Goal: Transaction & Acquisition: Book appointment/travel/reservation

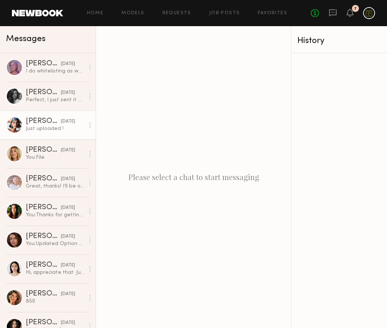
click at [32, 122] on div "[PERSON_NAME]" at bounding box center [43, 121] width 35 height 7
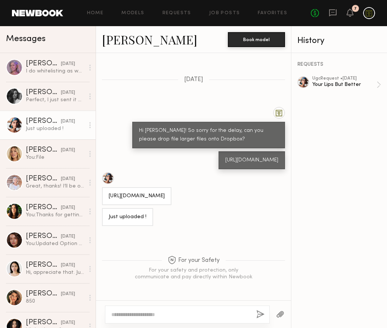
scroll to position [1372, 0]
click at [118, 38] on link "[PERSON_NAME]" at bounding box center [149, 39] width 95 height 16
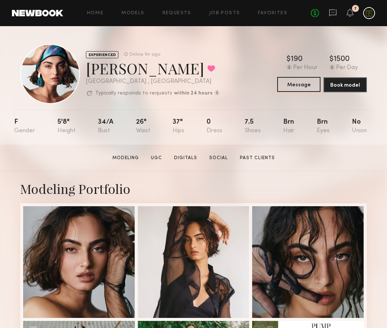
click at [296, 85] on button "Message" at bounding box center [298, 84] width 43 height 15
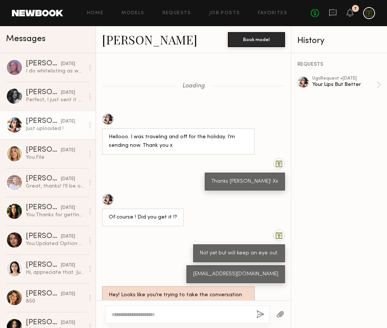
scroll to position [436, 0]
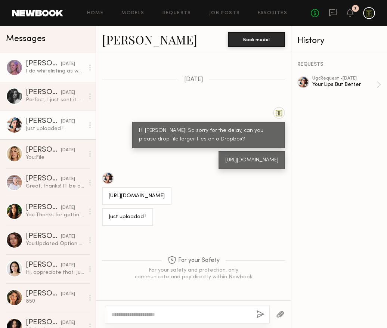
click at [22, 69] on div at bounding box center [14, 67] width 17 height 17
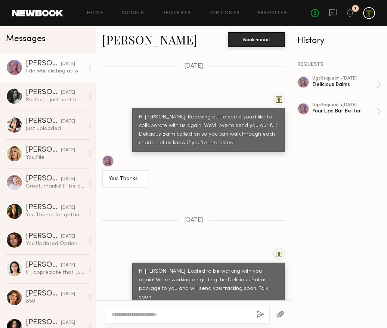
scroll to position [625, 0]
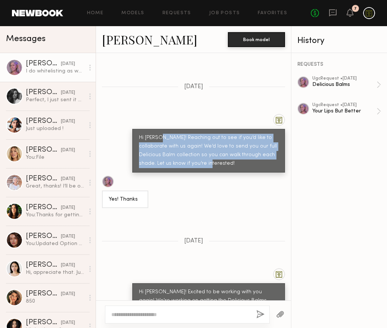
drag, startPoint x: 215, startPoint y: 155, endPoint x: 153, endPoint y: 127, distance: 67.7
click at [153, 134] on div "Hi Jill! Reaching out to see if you’d like to collaborate with us again! We’d l…" at bounding box center [208, 151] width 139 height 34
copy div "Reaching out to see if you’d like to collaborate with us again! We’d love to se…"
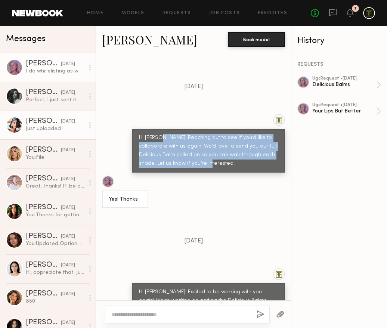
click at [24, 120] on link "Moe S. 07/11/2025 Just uploaded !" at bounding box center [48, 125] width 96 height 29
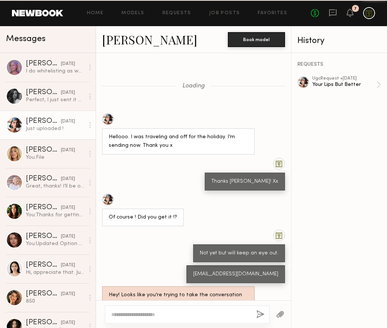
scroll to position [436, 0]
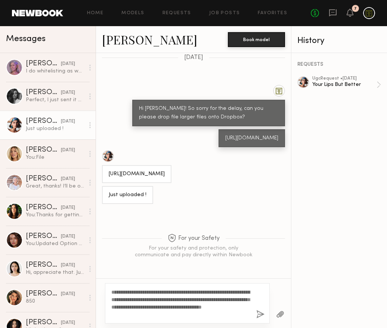
type textarea "**********"
click at [260, 313] on button "button" at bounding box center [260, 314] width 8 height 9
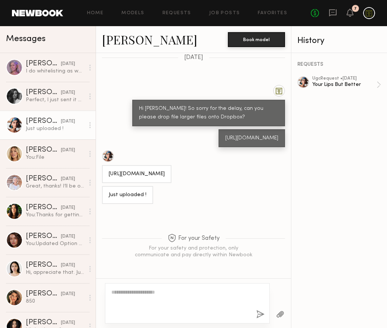
scroll to position [597, 0]
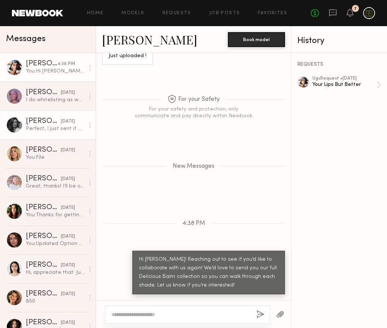
click at [41, 128] on div "Perfect, I just sent it all over!" at bounding box center [55, 128] width 59 height 7
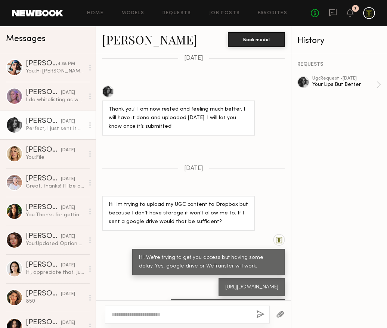
scroll to position [1117, 0]
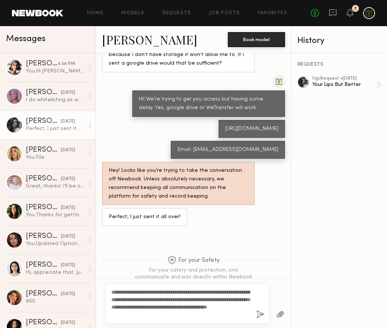
type textarea "**********"
click at [259, 314] on button "button" at bounding box center [260, 314] width 8 height 9
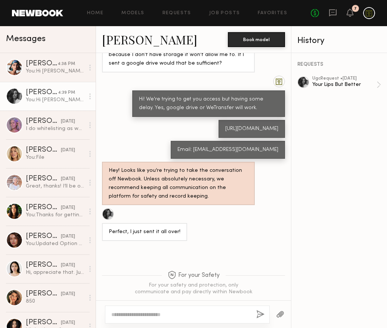
scroll to position [1292, 0]
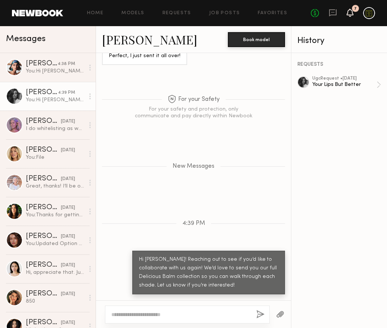
click at [353, 15] on icon at bounding box center [350, 12] width 6 height 5
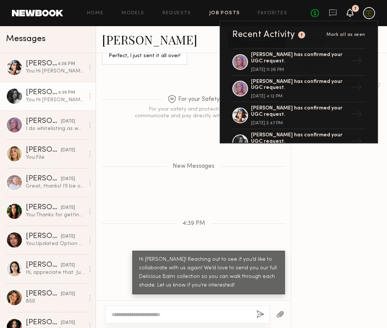
click at [216, 15] on link "Job Posts" at bounding box center [224, 13] width 31 height 5
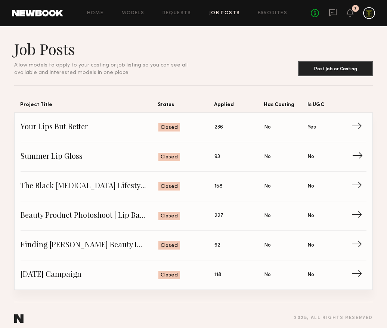
scroll to position [6, 0]
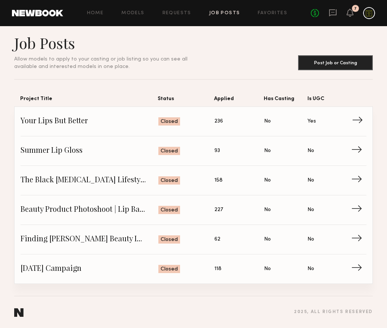
click at [233, 117] on span "Applied: 236" at bounding box center [239, 121] width 50 height 11
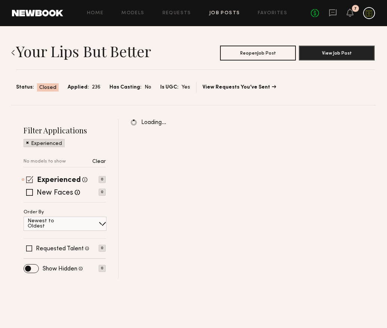
click at [32, 179] on span at bounding box center [29, 179] width 7 height 7
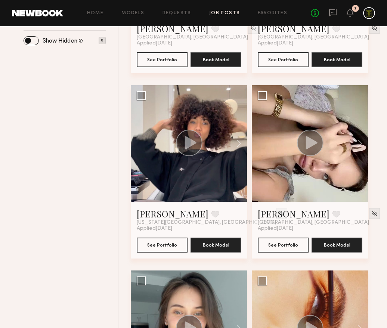
scroll to position [222, 0]
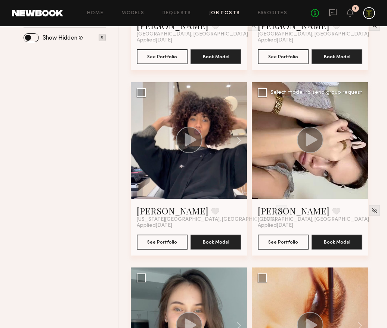
click at [282, 169] on div at bounding box center [310, 140] width 117 height 117
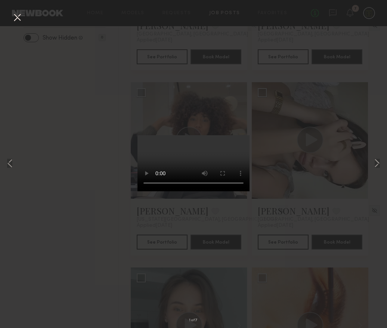
click at [323, 157] on div "1 of 7" at bounding box center [193, 164] width 387 height 328
click at [19, 19] on button at bounding box center [17, 17] width 12 height 13
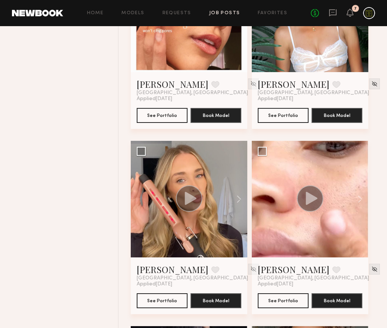
scroll to position [1460, 0]
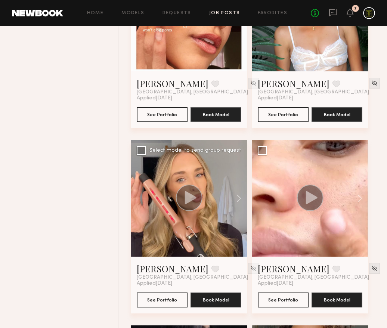
click at [210, 230] on div at bounding box center [189, 198] width 117 height 117
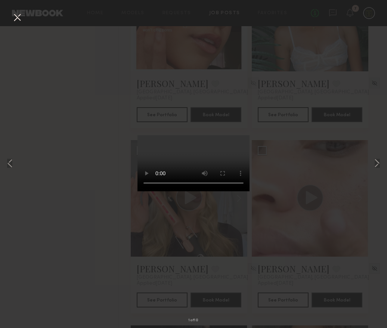
click at [287, 137] on div "1 of 10" at bounding box center [193, 164] width 387 height 328
click at [18, 18] on button at bounding box center [17, 17] width 12 height 13
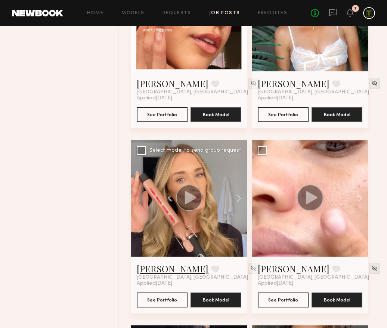
click at [154, 269] on link "Sam F." at bounding box center [173, 269] width 72 height 12
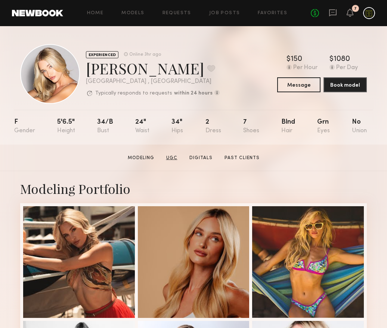
click at [167, 156] on link "UGC" at bounding box center [171, 158] width 17 height 7
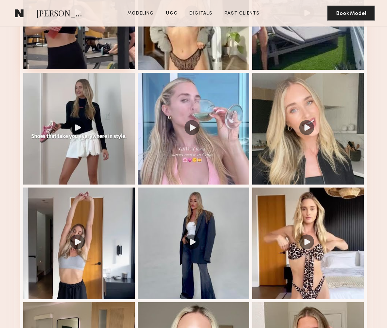
scroll to position [792, 0]
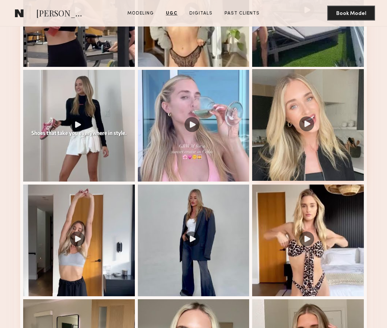
click at [311, 124] on div at bounding box center [308, 125] width 112 height 112
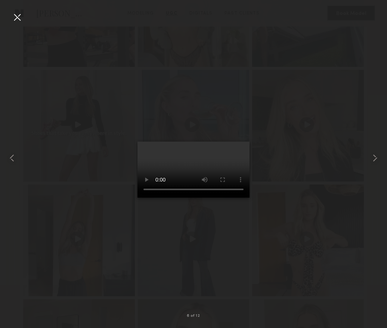
click at [16, 16] on div at bounding box center [17, 17] width 12 height 12
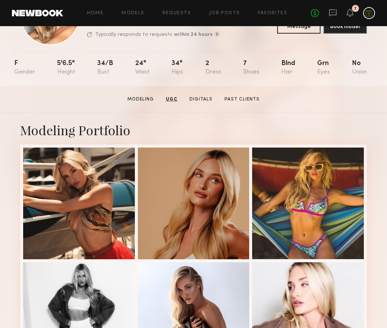
scroll to position [0, 0]
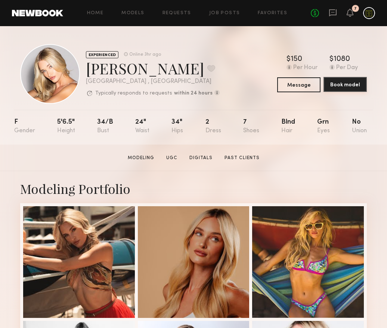
click at [343, 87] on button "Book model" at bounding box center [344, 84] width 43 height 15
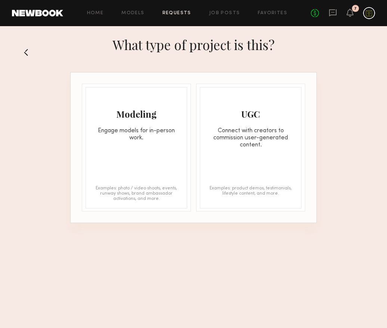
click at [261, 124] on div "UGC Connect with creators to commission user-generated content." at bounding box center [250, 117] width 101 height 61
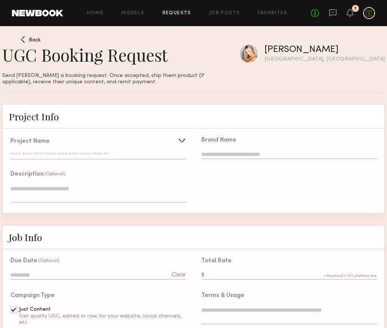
click at [154, 147] on div "Project Name Create Use recent UGC project Delicious Balms Your Lips But Better" at bounding box center [98, 149] width 176 height 21
click at [183, 138] on div at bounding box center [182, 140] width 12 height 12
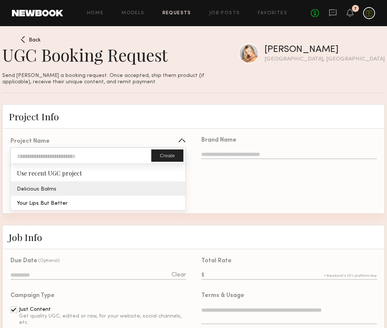
type input "**********"
type textarea "**********"
type input "**********"
type textarea "**********"
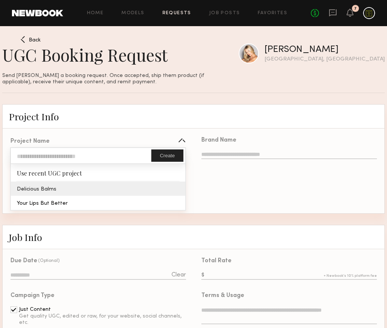
type textarea "**********"
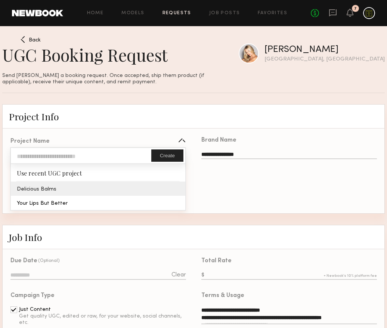
click at [55, 193] on div "**********" at bounding box center [98, 172] width 191 height 84
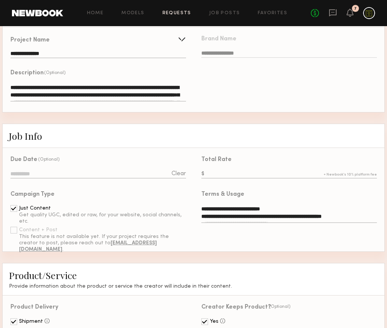
scroll to position [102, 0]
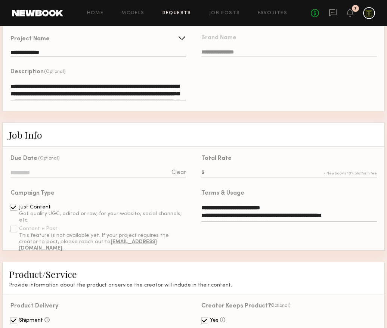
click at [157, 173] on input at bounding box center [98, 173] width 176 height 8
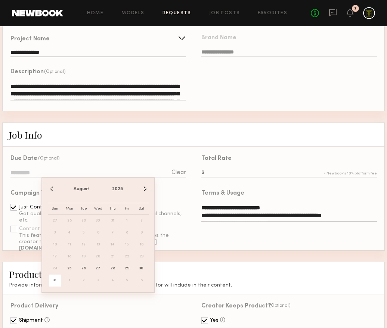
click at [52, 282] on span "31" at bounding box center [55, 280] width 12 height 12
type input "**********"
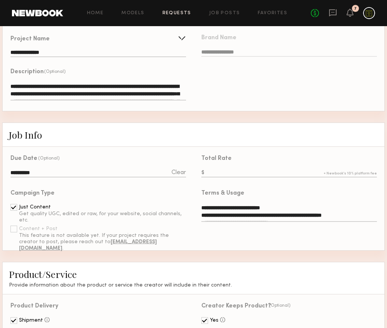
click at [243, 170] on input "text" at bounding box center [289, 173] width 176 height 8
type input "***"
click at [173, 200] on div "Campaign Type Just Content Get quality UGC, edited or raw, for your website, so…" at bounding box center [98, 218] width 176 height 57
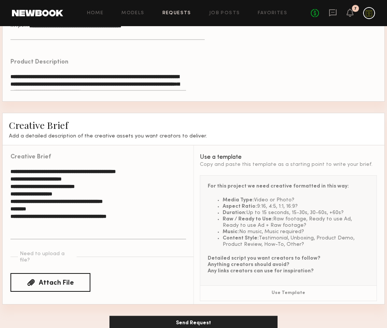
scroll to position [468, 0]
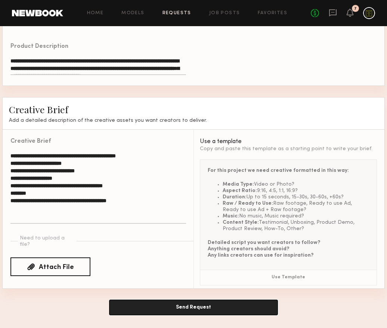
click at [192, 306] on button "Send Request" at bounding box center [193, 307] width 168 height 15
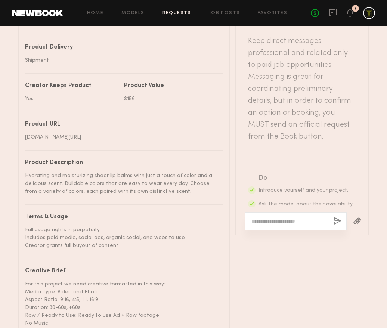
scroll to position [426, 0]
click at [132, 108] on div "Project name Delicious Balms Brand name Finding Ferdinand Campaign Type Just Co…" at bounding box center [124, 80] width 198 height 507
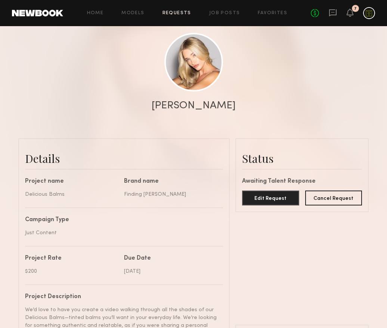
scroll to position [0, 0]
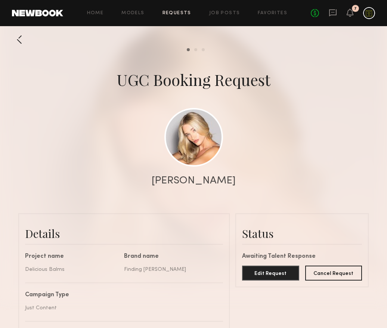
click at [18, 38] on div at bounding box center [19, 39] width 15 height 15
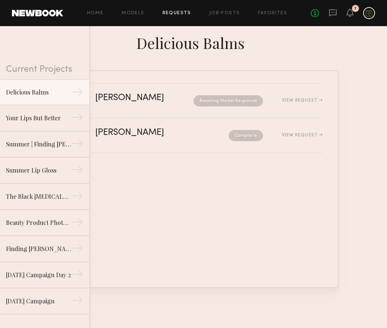
click at [337, 11] on div "No fees up to $5,000 7" at bounding box center [343, 13] width 64 height 12
click at [330, 13] on icon at bounding box center [333, 13] width 8 height 8
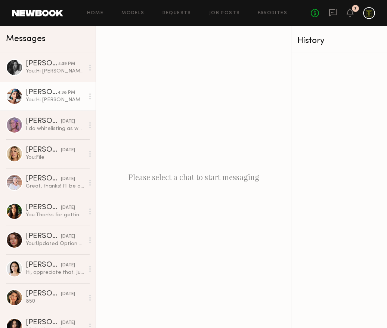
click at [45, 100] on div "You: Hi Moe! Reaching out to see if you’d like to collaborate with us again! We…" at bounding box center [55, 99] width 59 height 7
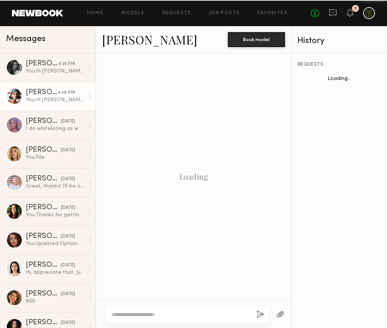
scroll to position [495, 0]
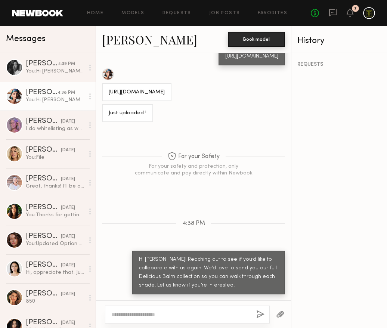
click at [269, 39] on button "Book model" at bounding box center [256, 39] width 57 height 15
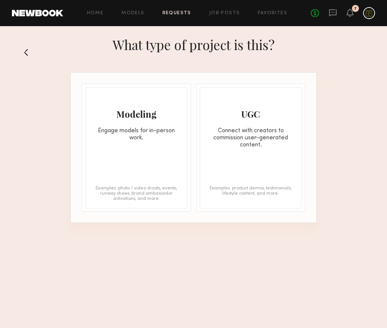
click at [236, 102] on div "UGC Connect with creators to commission user-generated content." at bounding box center [250, 117] width 101 height 61
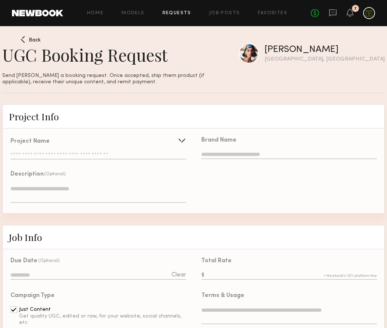
click at [121, 155] on input "text" at bounding box center [98, 155] width 176 height 7
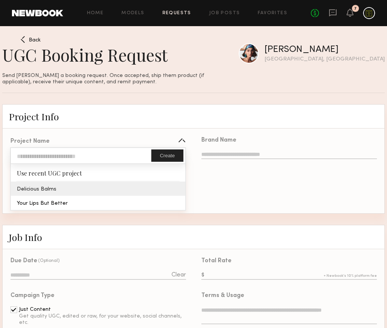
type input "**********"
type textarea "**********"
type input "**********"
type textarea "**********"
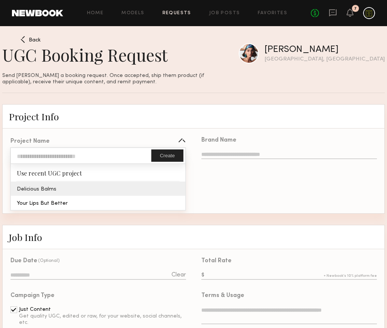
type textarea "**********"
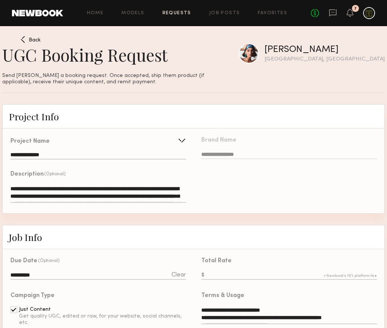
click at [81, 192] on div "**********" at bounding box center [98, 172] width 191 height 84
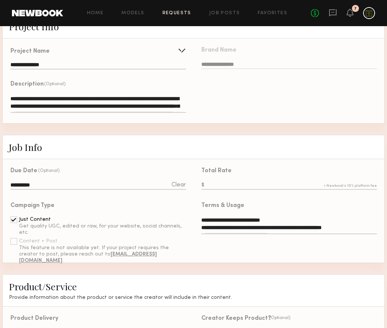
scroll to position [96, 0]
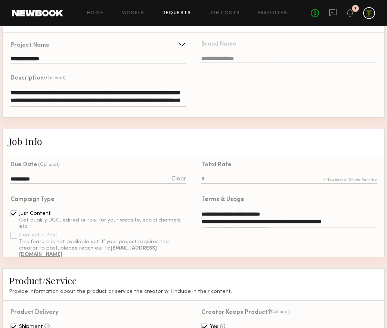
click at [231, 176] on input "text" at bounding box center [289, 180] width 176 height 8
type input "***"
click at [180, 198] on div "Campaign Type" at bounding box center [98, 200] width 176 height 6
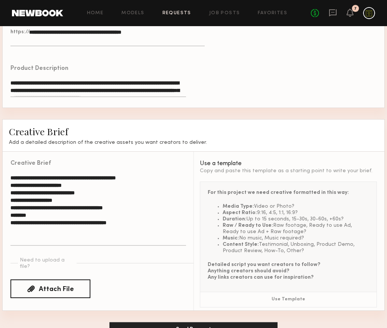
scroll to position [468, 0]
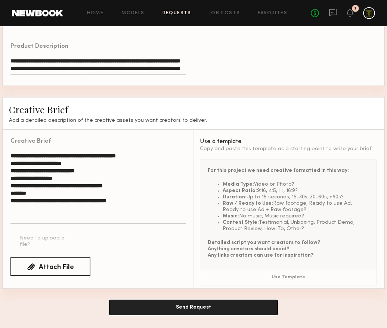
click at [187, 304] on button "Send Request" at bounding box center [193, 307] width 168 height 15
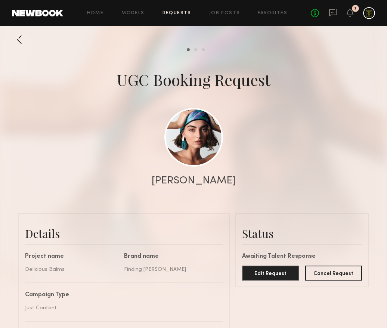
click at [327, 15] on div "No fees up to $5,000 7" at bounding box center [343, 13] width 64 height 12
click at [334, 13] on icon at bounding box center [333, 13] width 8 height 8
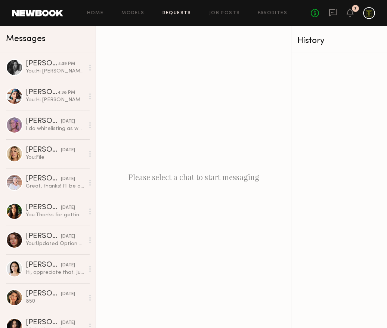
click at [183, 15] on link "Requests" at bounding box center [176, 13] width 29 height 5
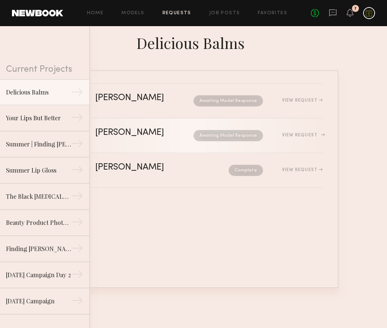
click at [133, 136] on div "[PERSON_NAME]" at bounding box center [137, 132] width 84 height 9
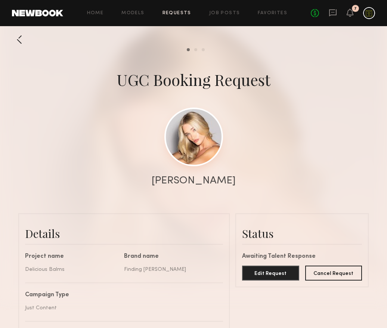
click at [203, 140] on link at bounding box center [193, 137] width 59 height 59
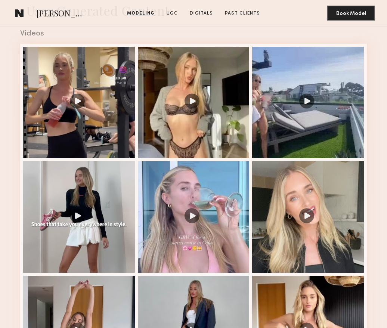
scroll to position [774, 0]
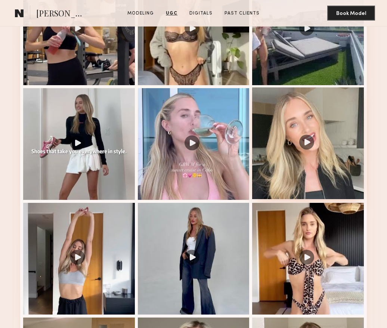
click at [304, 171] on div at bounding box center [308, 143] width 112 height 112
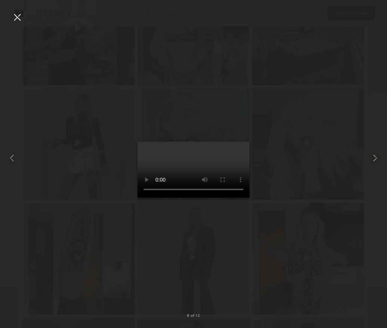
click at [138, 142] on video at bounding box center [193, 170] width 112 height 56
click at [18, 18] on div at bounding box center [17, 17] width 12 height 12
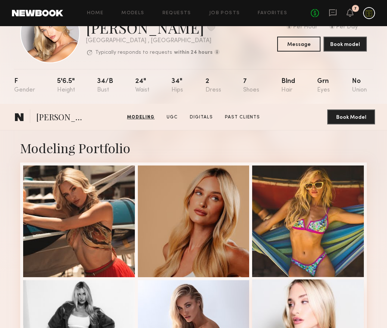
scroll to position [0, 0]
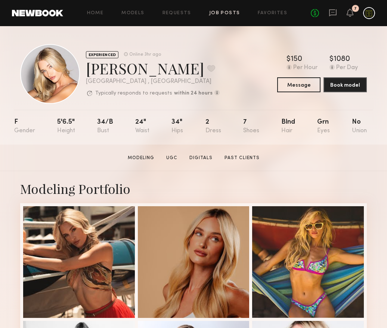
click at [231, 13] on link "Job Posts" at bounding box center [224, 13] width 31 height 5
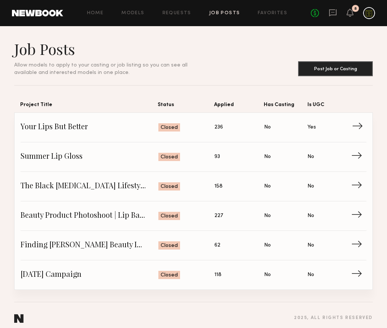
click at [74, 127] on span "Your Lips But Better" at bounding box center [90, 127] width 138 height 11
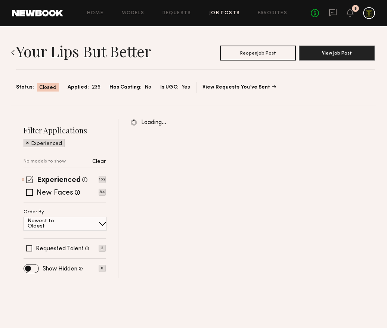
click at [32, 178] on span at bounding box center [29, 179] width 7 height 7
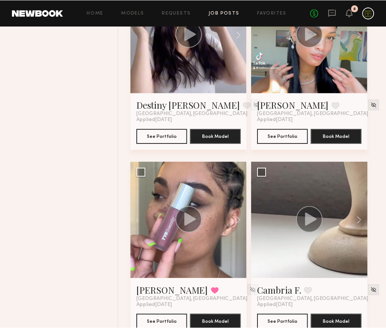
scroll to position [884, 0]
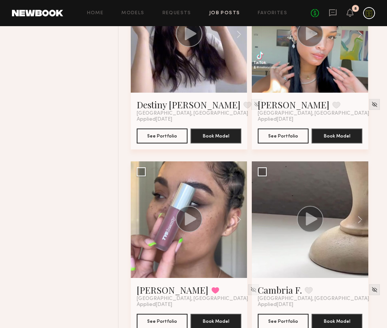
click at [217, 201] on div at bounding box center [189, 219] width 117 height 117
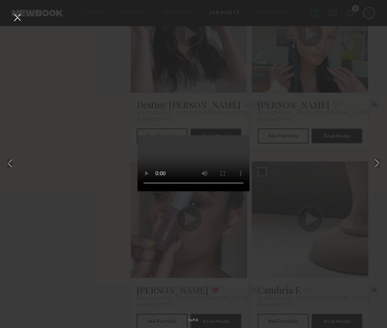
click at [288, 162] on div "1 of 10" at bounding box center [193, 164] width 387 height 328
click at [17, 19] on button at bounding box center [17, 17] width 12 height 13
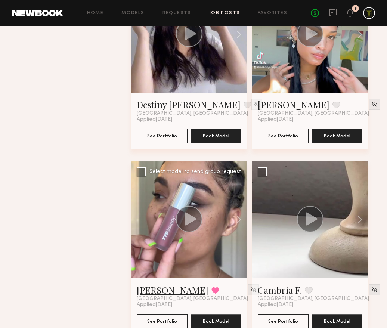
click at [167, 286] on link "Pauline B." at bounding box center [173, 290] width 72 height 12
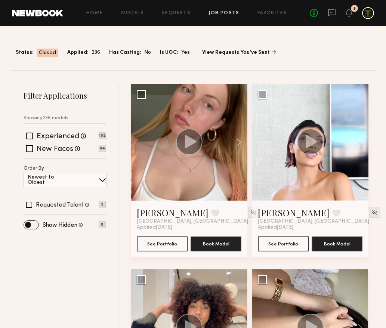
scroll to position [0, 0]
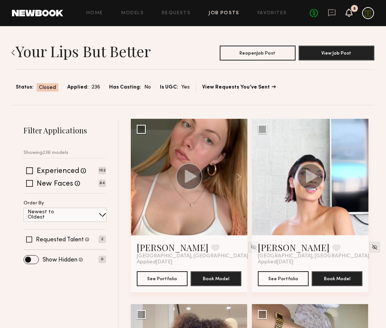
click at [348, 12] on icon at bounding box center [349, 12] width 6 height 5
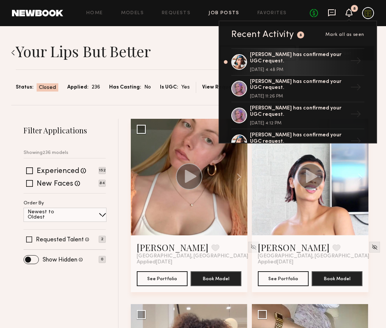
click at [334, 9] on icon at bounding box center [331, 13] width 8 height 8
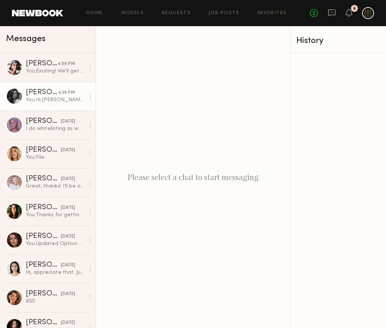
click at [48, 104] on link "Taylor F. 4:39 PM You: Hi Taylor! Reaching out to see if you’d like to collabor…" at bounding box center [48, 96] width 96 height 29
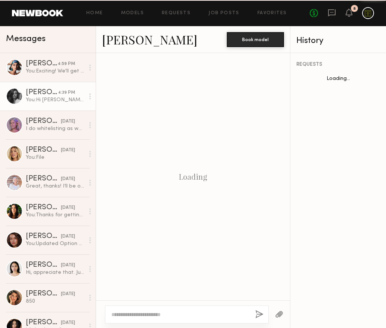
scroll to position [474, 0]
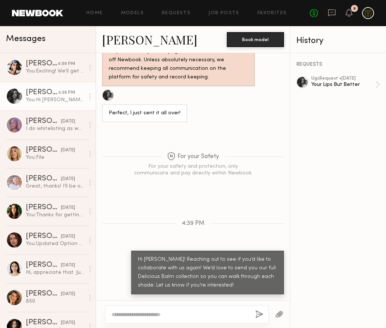
click at [15, 99] on div at bounding box center [14, 96] width 17 height 17
click at [125, 36] on link "[PERSON_NAME]" at bounding box center [149, 39] width 95 height 16
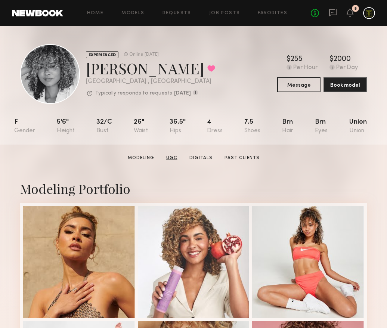
click at [172, 157] on link "UGC" at bounding box center [171, 158] width 17 height 7
click at [352, 13] on icon at bounding box center [350, 12] width 6 height 5
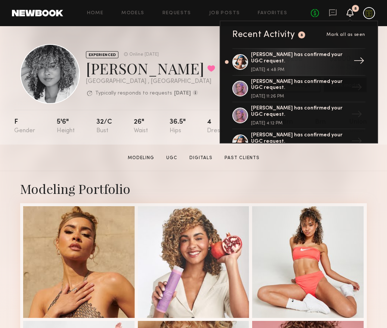
click at [320, 66] on div "Moe S. has confirmed your UGC request. August 25, 2025 @ 4:48 PM" at bounding box center [299, 62] width 97 height 20
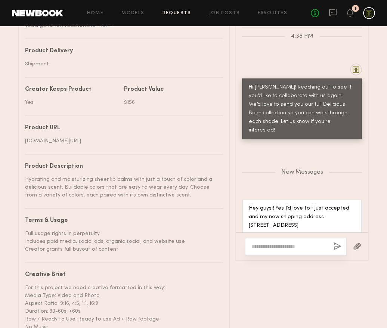
scroll to position [421, 0]
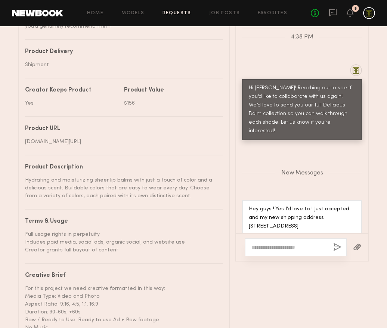
click at [297, 247] on textarea at bounding box center [289, 246] width 76 height 7
type textarea "*"
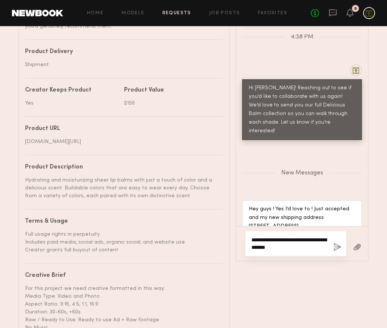
type textarea "**********"
click at [339, 247] on button "button" at bounding box center [337, 247] width 8 height 9
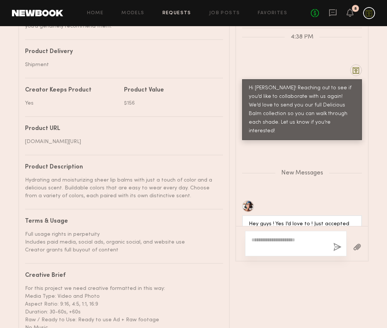
scroll to position [2511, 0]
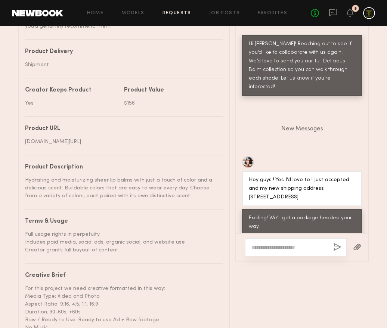
drag, startPoint x: 338, startPoint y: 186, endPoint x: 311, endPoint y: 180, distance: 27.5
click at [311, 180] on div "Hey guys ! Yes I’d love to ! Just accepted and my new shipping address [STREET_…" at bounding box center [302, 189] width 106 height 26
copy div "[STREET_ADDRESS]"
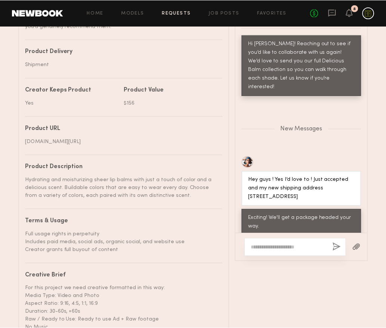
scroll to position [475, 0]
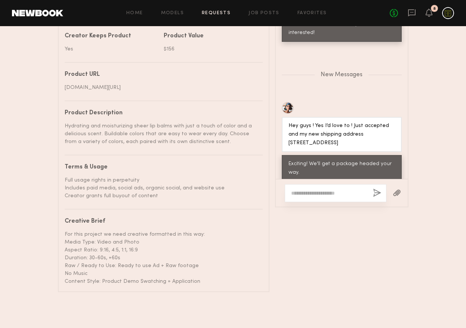
click at [355, 131] on div "Hey guys ! Yes I’d love to ! Just accepted and my new shipping address [STREET_…" at bounding box center [341, 135] width 106 height 26
drag, startPoint x: 373, startPoint y: 133, endPoint x: 351, endPoint y: 126, distance: 23.5
click at [351, 126] on div "Hey guys ! Yes I’d love to ! Just accepted and my new shipping address [STREET_…" at bounding box center [341, 135] width 106 height 26
copy div "[STREET_ADDRESS]"
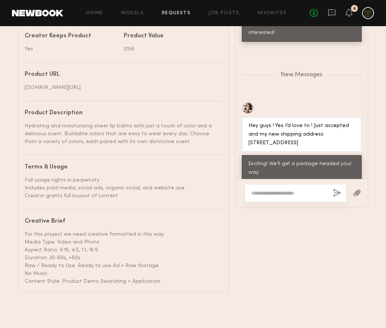
click at [320, 136] on div "Hey guys ! Yes I’d love to ! Just accepted and my new shipping address [STREET_…" at bounding box center [301, 135] width 106 height 26
click at [335, 133] on div "Hey guys ! Yes I’d love to ! Just accepted and my new shipping address [STREET_…" at bounding box center [301, 135] width 106 height 26
drag, startPoint x: 344, startPoint y: 133, endPoint x: 310, endPoint y: 127, distance: 34.1
click at [310, 127] on div "Hey guys ! Yes I’d love to ! Just accepted and my new shipping address [STREET_…" at bounding box center [301, 135] width 106 height 26
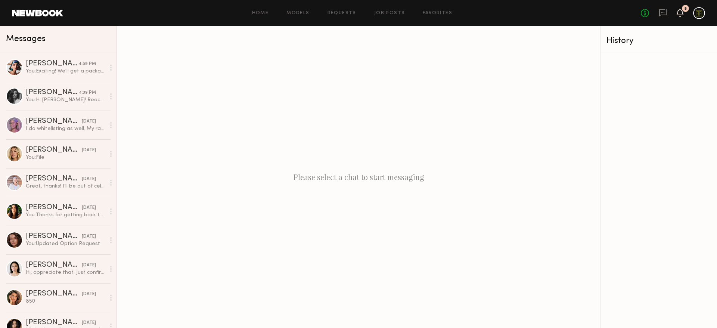
click at [679, 10] on icon at bounding box center [680, 12] width 6 height 5
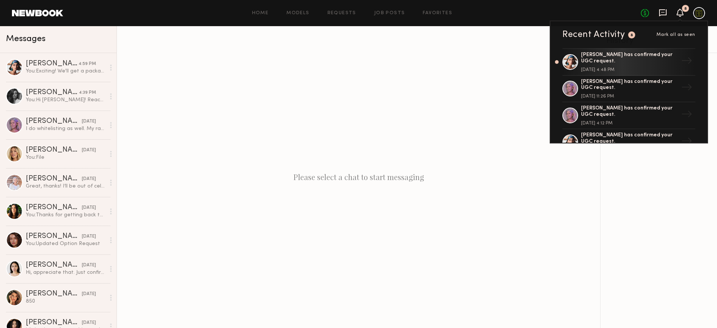
click at [662, 11] on icon at bounding box center [663, 13] width 8 height 8
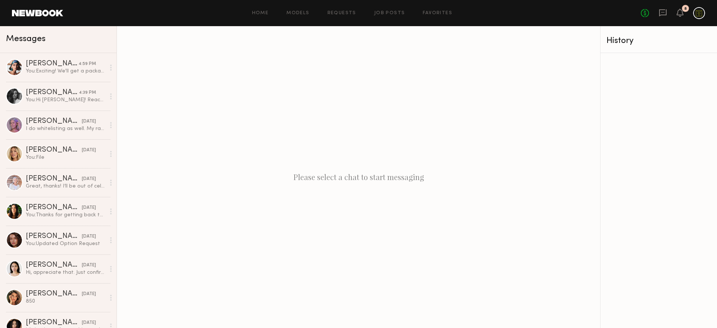
click at [387, 6] on header "Home Models Requests Job Posts Favorites Sign Out No fees up to $5,000 8" at bounding box center [358, 13] width 717 height 26
click at [383, 12] on link "Job Posts" at bounding box center [389, 13] width 31 height 5
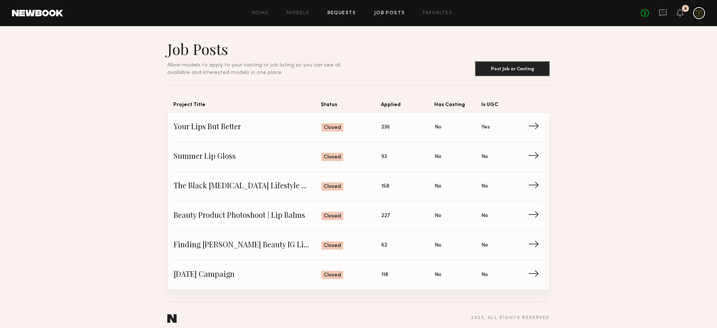
click at [336, 12] on link "Requests" at bounding box center [341, 13] width 29 height 5
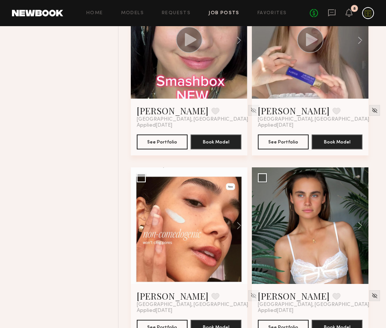
scroll to position [766, 0]
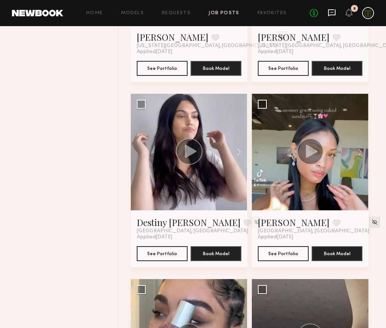
click at [331, 14] on icon at bounding box center [331, 13] width 8 height 8
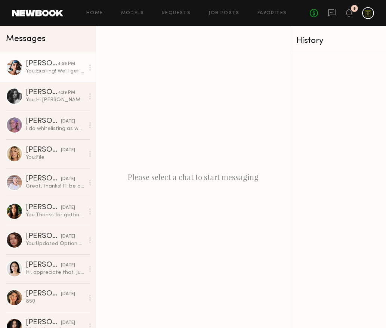
click at [38, 74] on div "You: Exciting! We'll get a package headed your way." at bounding box center [55, 71] width 59 height 7
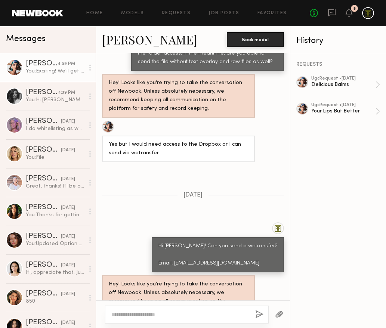
scroll to position [1325, 0]
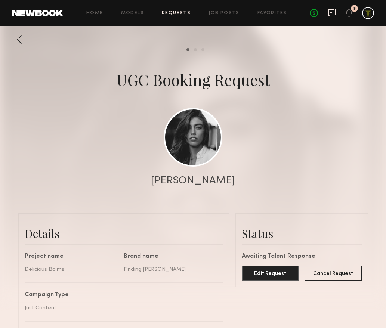
click at [334, 13] on icon at bounding box center [331, 13] width 8 height 8
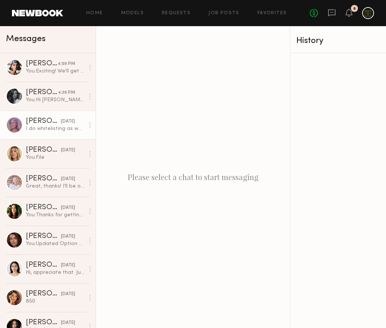
click at [38, 130] on div "I do whitelisting as well. My rates are $450 for 30 days. Thx!" at bounding box center [55, 128] width 59 height 7
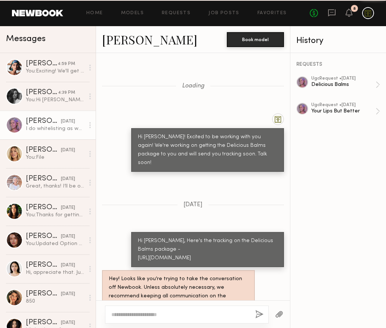
scroll to position [525, 0]
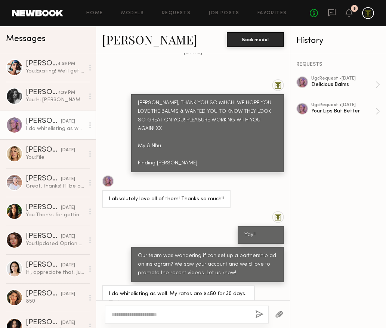
click at [144, 314] on textarea at bounding box center [180, 314] width 138 height 7
type textarea "*"
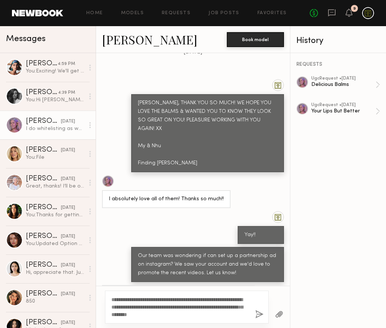
drag, startPoint x: 187, startPoint y: 313, endPoint x: 124, endPoint y: 316, distance: 63.9
click at [124, 316] on textarea "**********" at bounding box center [180, 307] width 138 height 22
click at [217, 299] on textarea "**********" at bounding box center [180, 307] width 138 height 22
click at [150, 315] on textarea "**********" at bounding box center [180, 307] width 138 height 22
drag, startPoint x: 163, startPoint y: 308, endPoint x: 142, endPoint y: 308, distance: 21.7
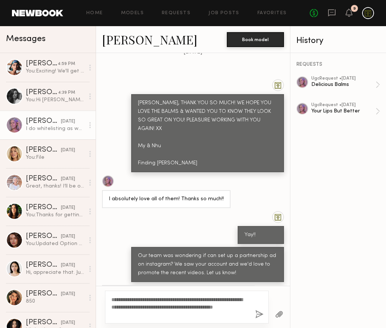
click at [142, 308] on textarea "**********" at bounding box center [180, 307] width 138 height 22
click at [149, 306] on textarea "**********" at bounding box center [180, 307] width 138 height 22
drag, startPoint x: 181, startPoint y: 308, endPoint x: 133, endPoint y: 308, distance: 48.2
click at [133, 308] on textarea "**********" at bounding box center [180, 307] width 138 height 22
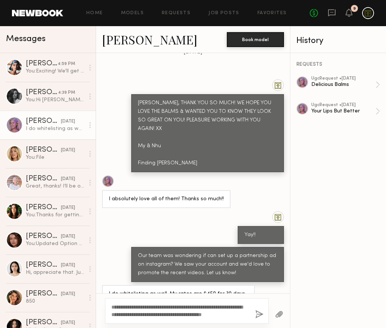
drag, startPoint x: 195, startPoint y: 314, endPoint x: 167, endPoint y: 314, distance: 28.8
click at [166, 314] on textarea "**********" at bounding box center [180, 310] width 138 height 15
click at [185, 316] on textarea "**********" at bounding box center [180, 310] width 138 height 15
click at [224, 314] on textarea "**********" at bounding box center [180, 310] width 138 height 15
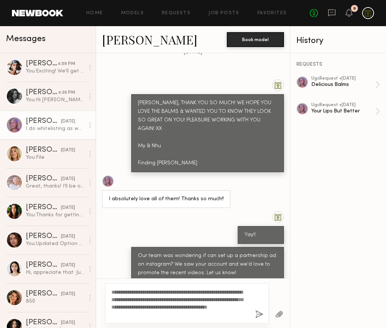
type textarea "**********"
click at [260, 314] on button "button" at bounding box center [259, 314] width 8 height 9
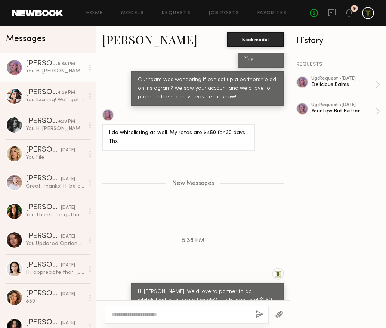
scroll to position [723, 0]
